Goal: Navigation & Orientation: Find specific page/section

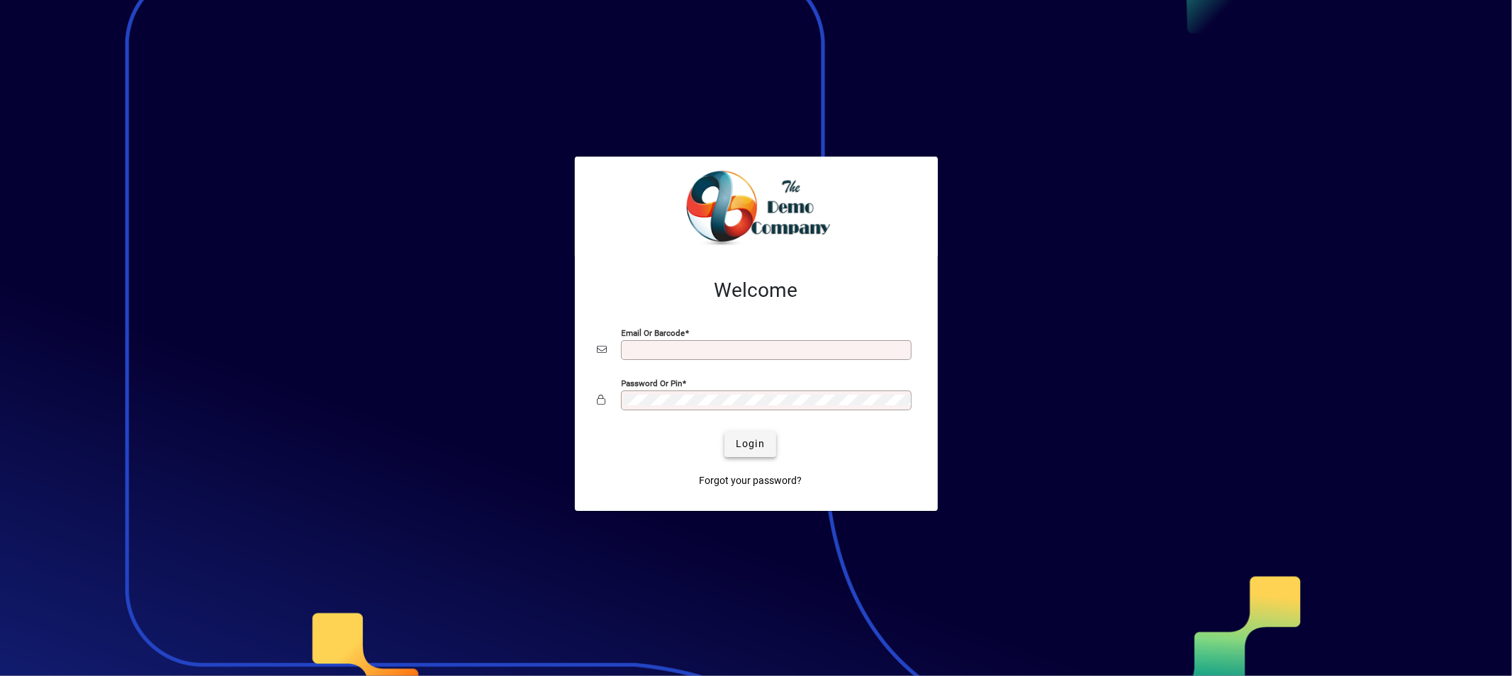
type input "**********"
click at [757, 448] on span "Login" at bounding box center [750, 444] width 29 height 15
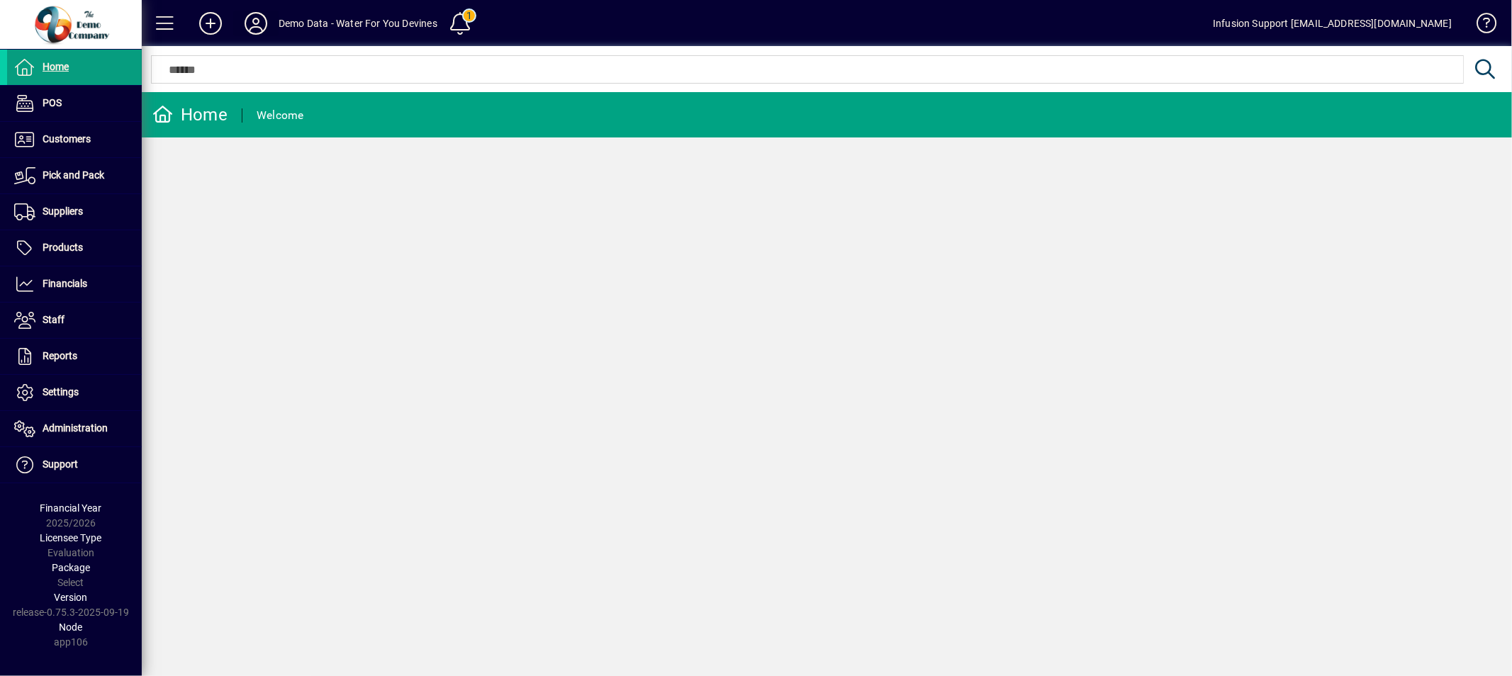
click at [242, 19] on icon at bounding box center [256, 23] width 28 height 23
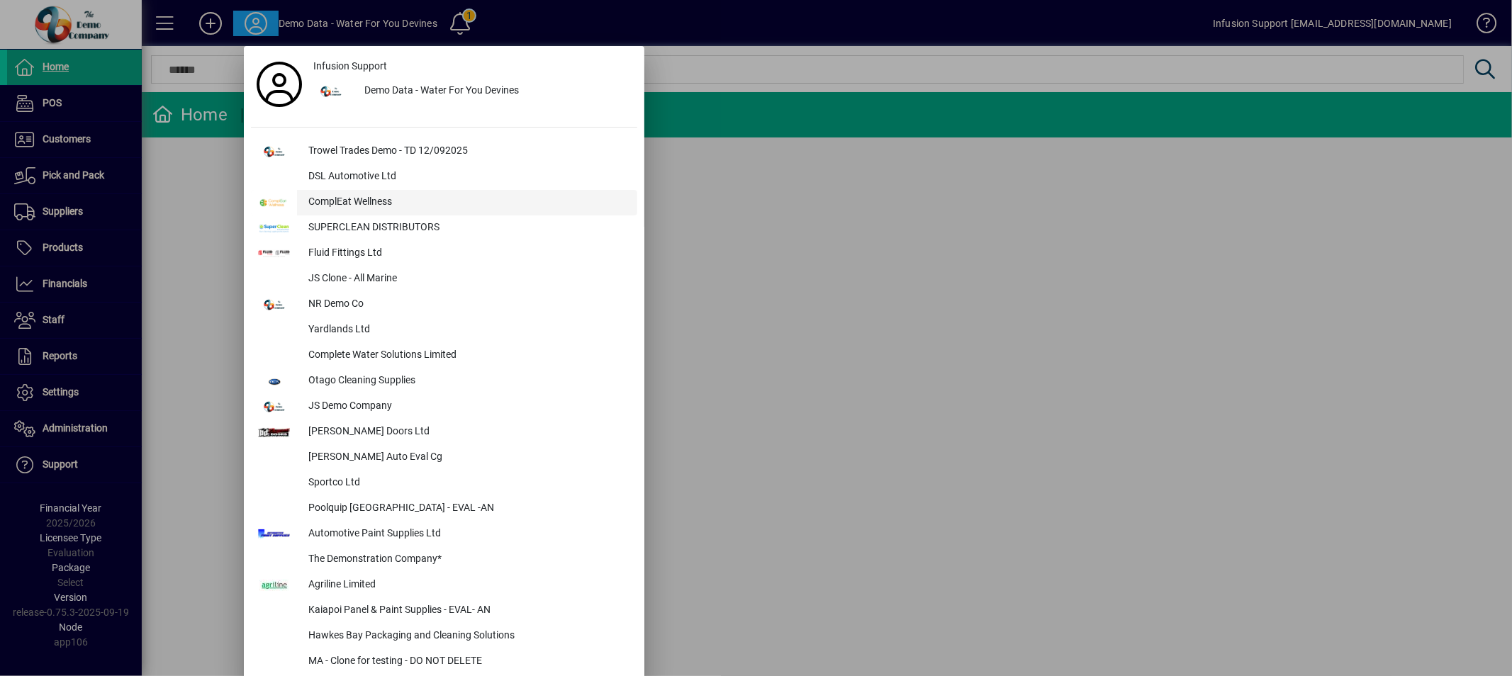
click at [326, 199] on div "ComplEat Wellness" at bounding box center [467, 203] width 340 height 26
